Goal: Book appointment/travel/reservation

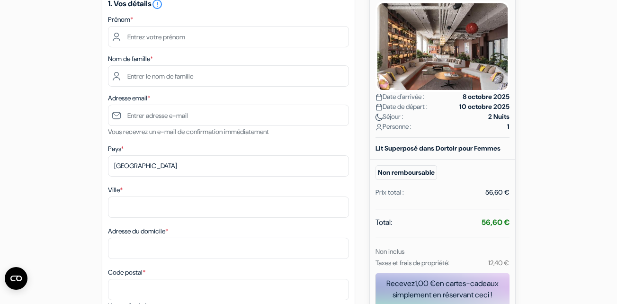
scroll to position [133, 0]
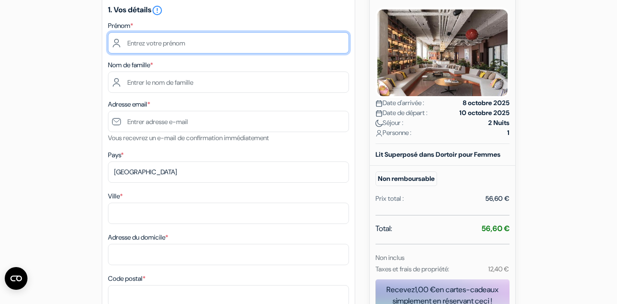
click at [206, 44] on input "text" at bounding box center [228, 42] width 241 height 21
type input "[PERSON_NAME]"
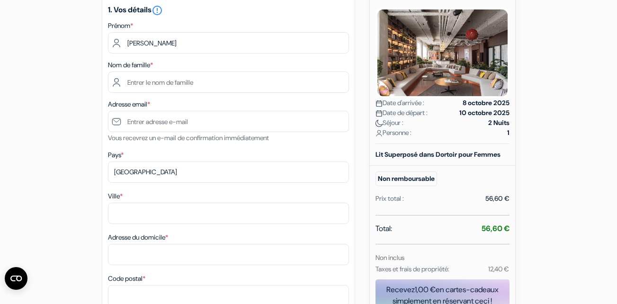
type input "BLE CROA"
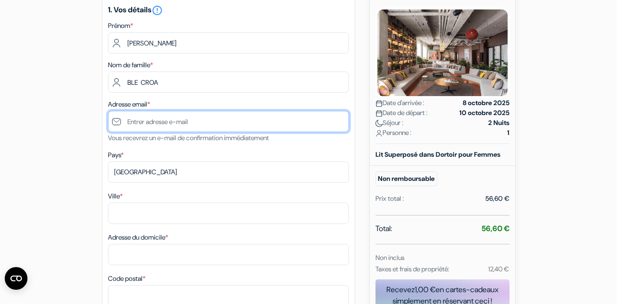
type input "[EMAIL_ADDRESS][DOMAIN_NAME]"
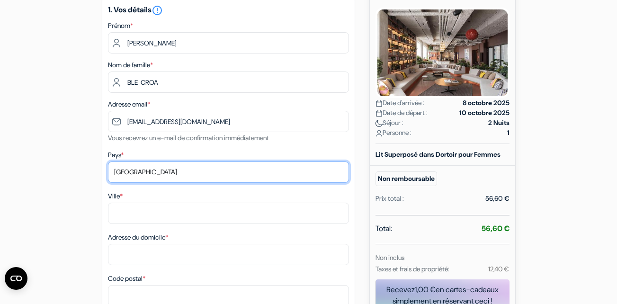
select select "fr"
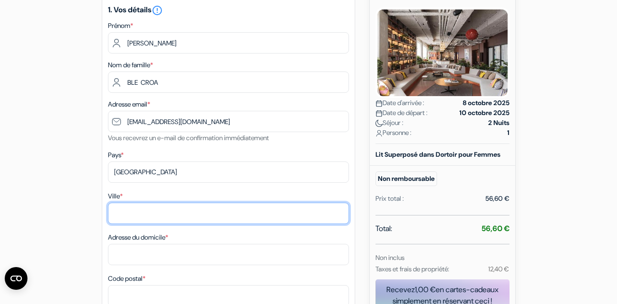
type input "[GEOGRAPHIC_DATA]"
type input "[STREET_ADDRESS][PERSON_NAME]"
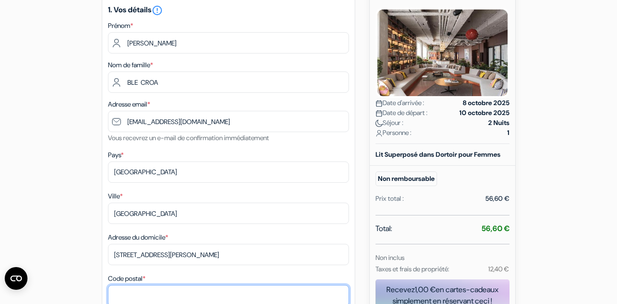
type input "44000"
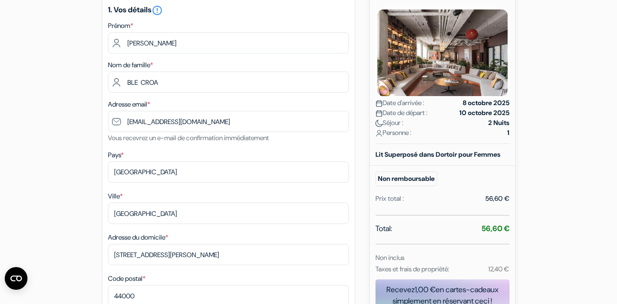
type input "0783339684"
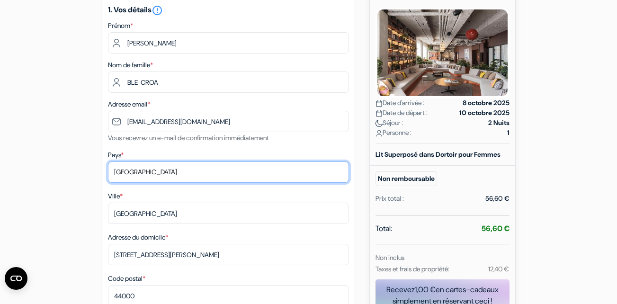
click at [156, 177] on select "Selectionner le pays Abkhazie [GEOGRAPHIC_DATA] [GEOGRAPHIC_DATA] [GEOGRAPHIC_D…" at bounding box center [228, 172] width 241 height 21
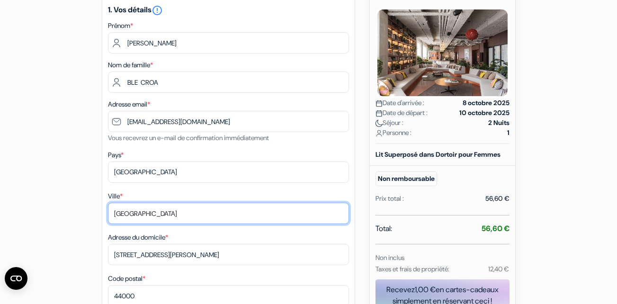
click at [159, 213] on input "[GEOGRAPHIC_DATA]" at bounding box center [228, 213] width 241 height 21
type input "N"
type input "MONTEREAU FAULT YONNE (77130)"
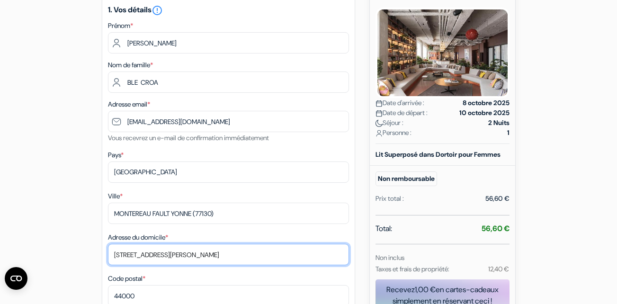
click at [199, 263] on input "[STREET_ADDRESS][PERSON_NAME]" at bounding box center [228, 254] width 241 height 21
type input "4"
type input "[STREET_ADDRESS]"
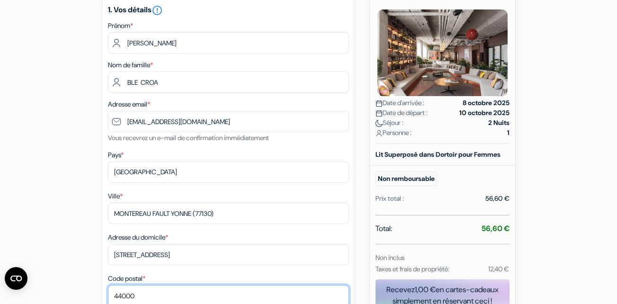
click at [146, 299] on input "44000" at bounding box center [228, 295] width 241 height 21
type input "4"
type input "è"
type input "77130"
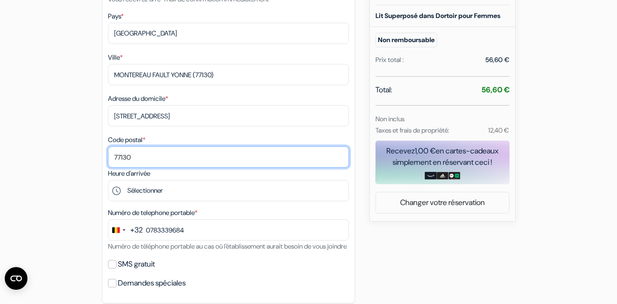
scroll to position [278, 0]
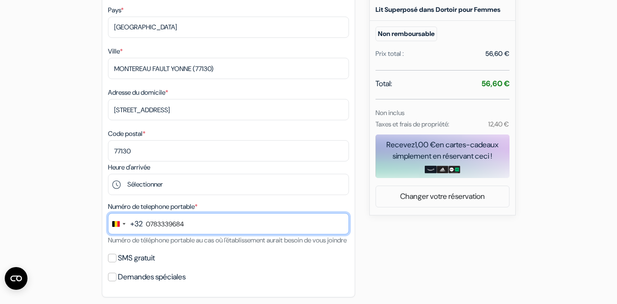
click at [195, 227] on input "0783339684" at bounding box center [228, 223] width 241 height 21
type input "0"
click at [174, 225] on input "465" at bounding box center [228, 223] width 241 height 21
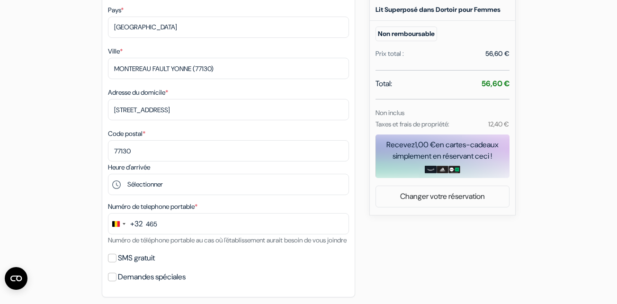
click at [382, 281] on div "add_box [PERSON_NAME] Liege [STREET_ADDRESS][PERSON_NAME] Détails de l'établiss…" at bounding box center [309, 198] width 540 height 778
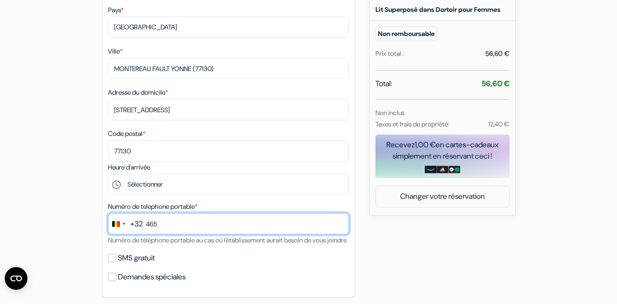
click at [175, 228] on input "465" at bounding box center [228, 223] width 241 height 21
type input "465 24 63 70"
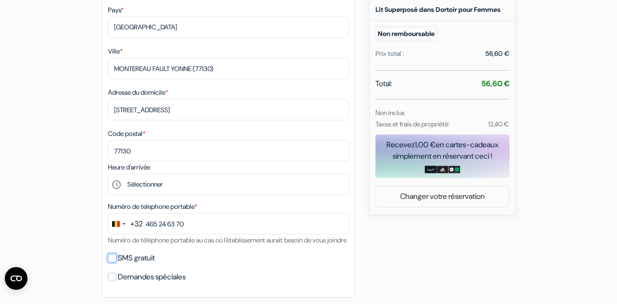
click at [113, 262] on input "SMS gratuit" at bounding box center [112, 258] width 9 height 9
checkbox input "true"
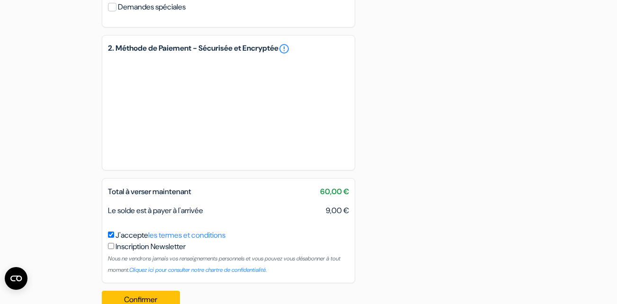
scroll to position [608, 0]
